Goal: Transaction & Acquisition: Purchase product/service

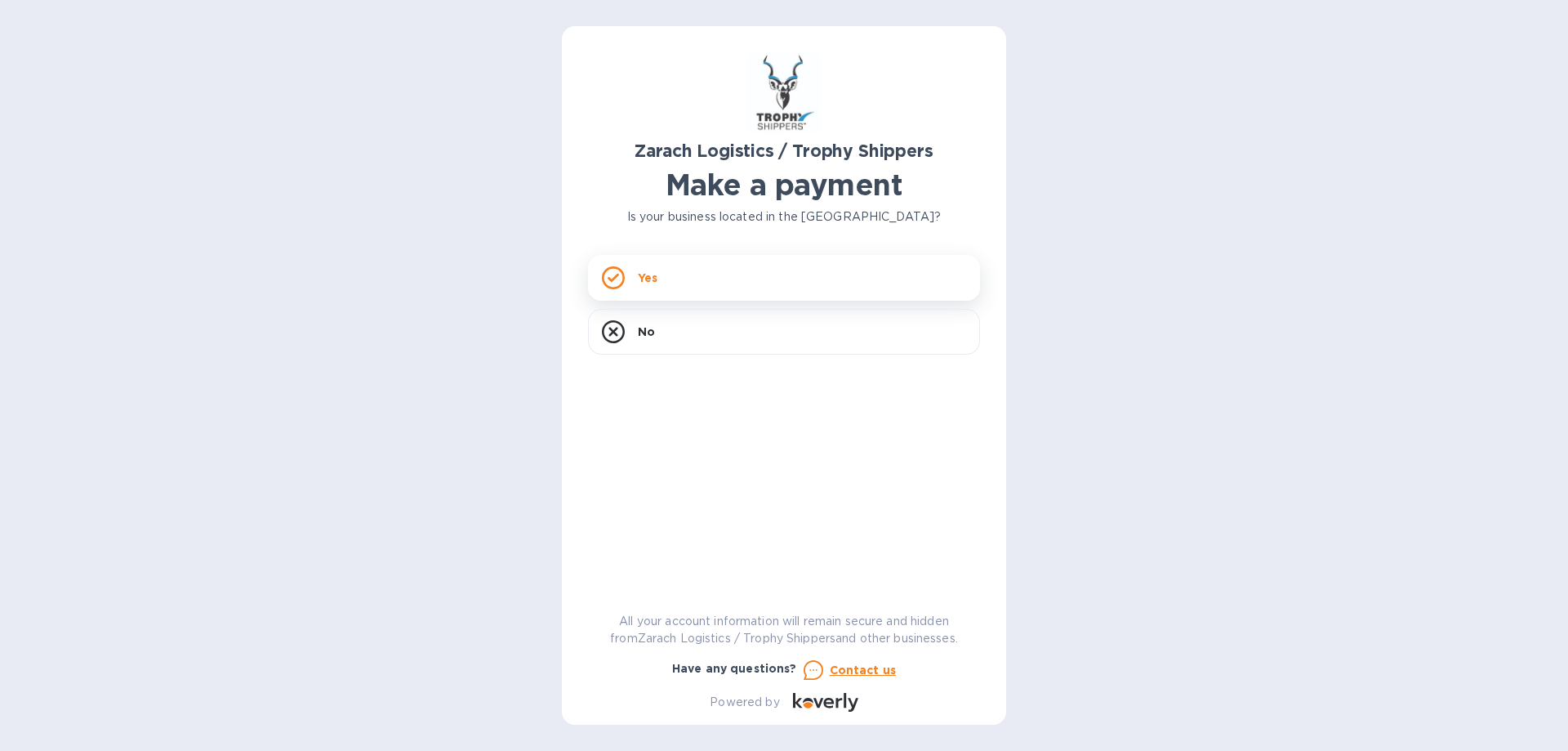
click at [755, 275] on div "Yes" at bounding box center [784, 277] width 392 height 45
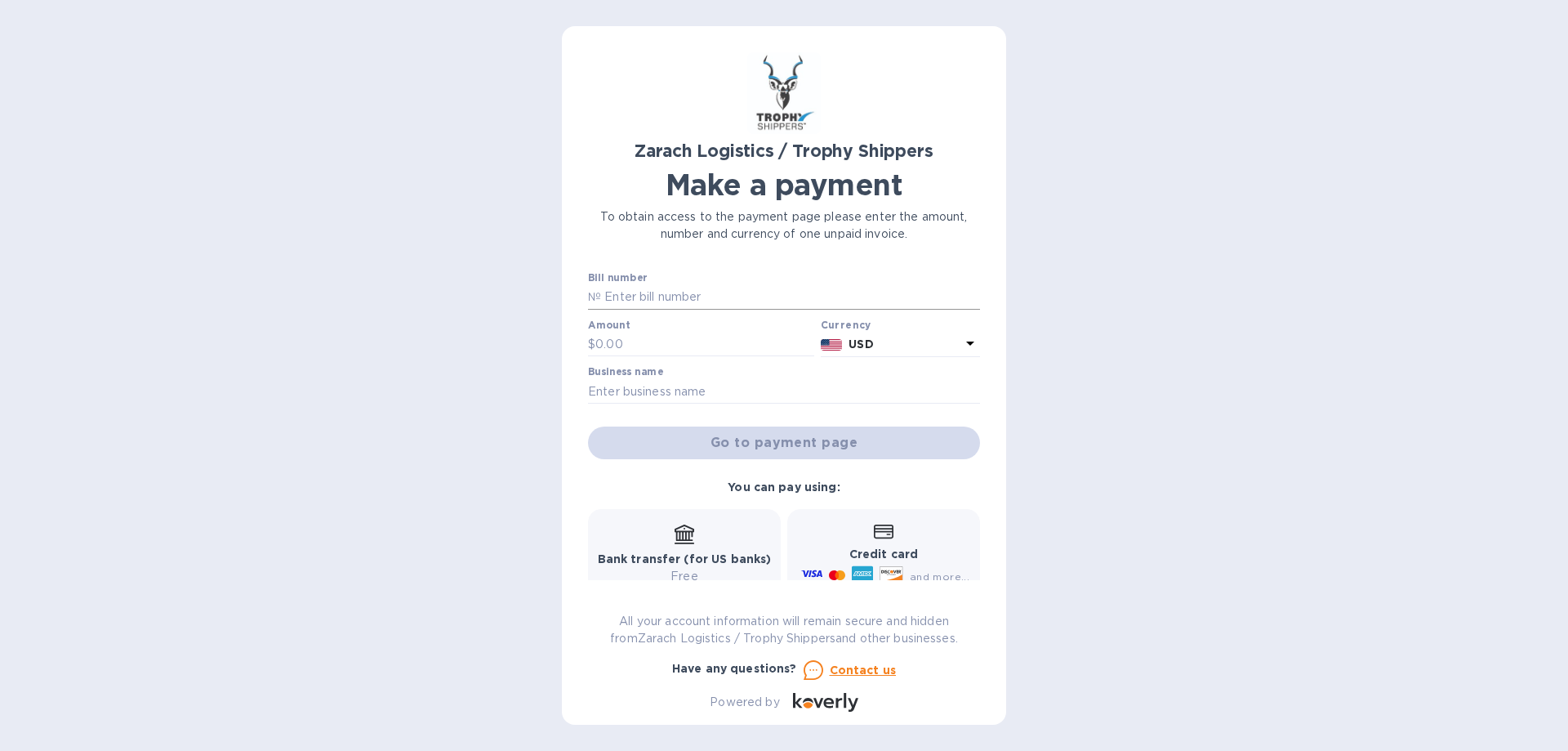
click at [719, 295] on input "text" at bounding box center [791, 297] width 379 height 25
type input "Z"
type input "Multiple"
drag, startPoint x: 681, startPoint y: 348, endPoint x: 476, endPoint y: 348, distance: 205.0
click at [596, 348] on input "492,978" at bounding box center [705, 344] width 219 height 25
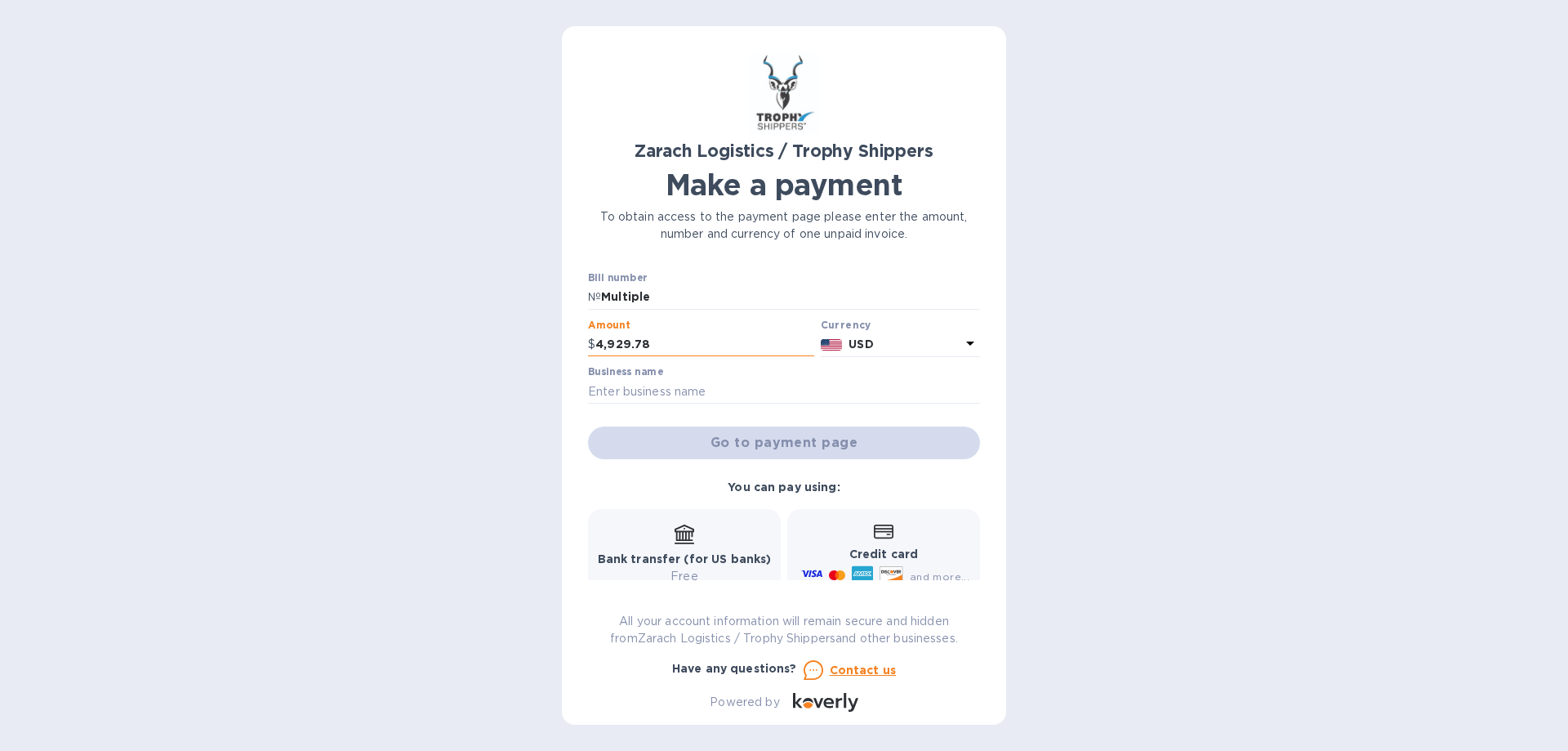
type input "4,929.78"
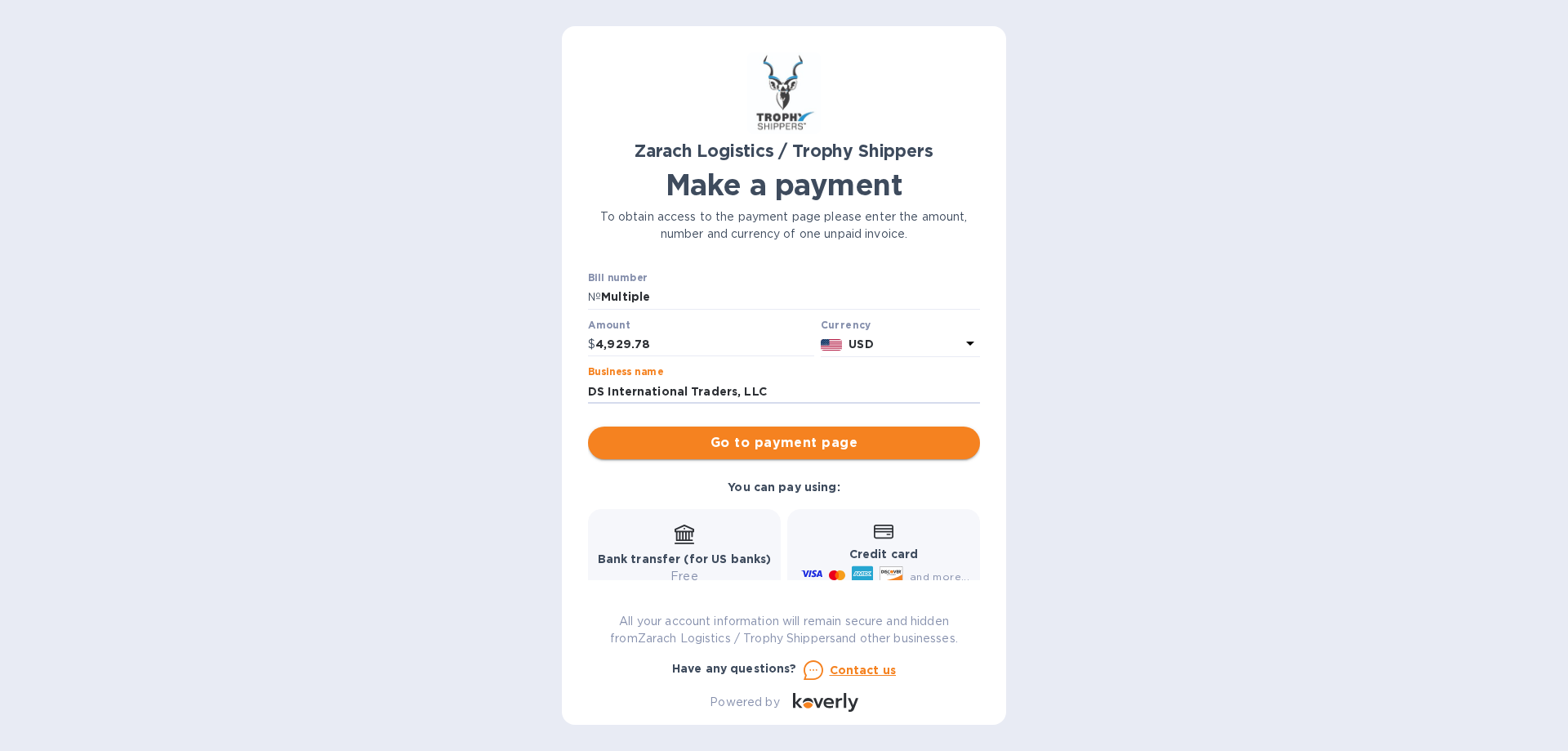
type input "DS International Traders, LLC"
click at [823, 440] on span "Go to payment page" at bounding box center [784, 442] width 366 height 20
